Goal: Transaction & Acquisition: Download file/media

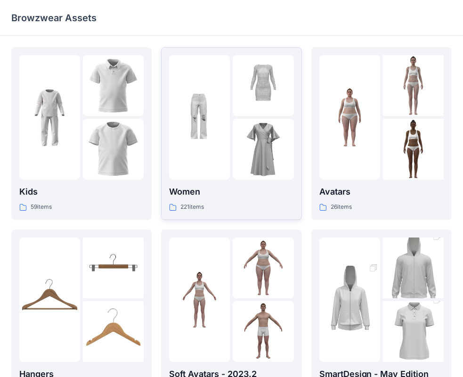
click at [216, 107] on img at bounding box center [199, 117] width 61 height 61
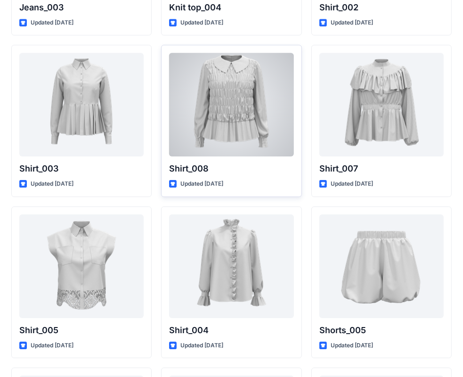
scroll to position [4174, 0]
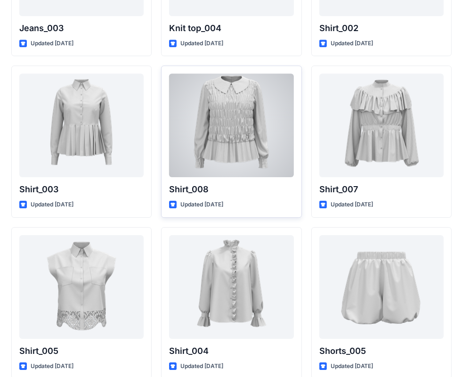
click at [202, 163] on div at bounding box center [231, 125] width 124 height 104
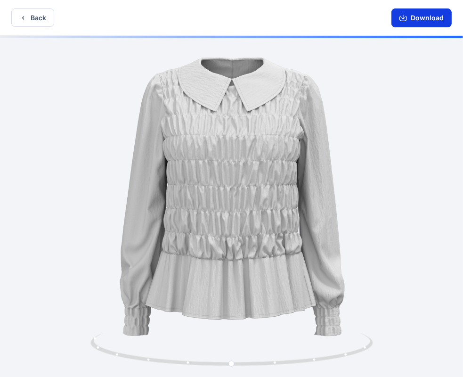
click at [438, 18] on button "Download" at bounding box center [421, 17] width 60 height 19
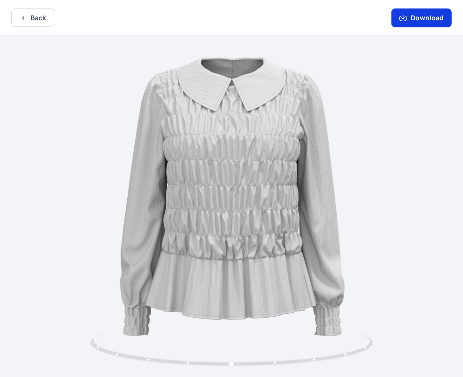
click at [418, 13] on button "Download" at bounding box center [421, 17] width 60 height 19
click at [13, 17] on button "Back" at bounding box center [32, 17] width 43 height 18
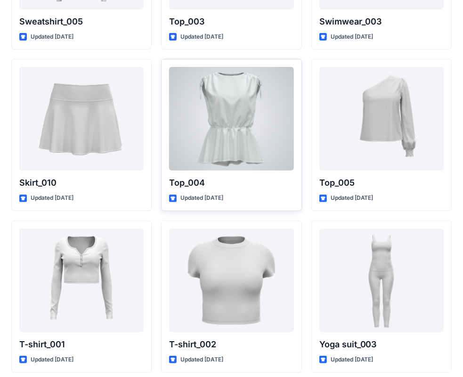
scroll to position [4866, 0]
